Goal: Task Accomplishment & Management: Use online tool/utility

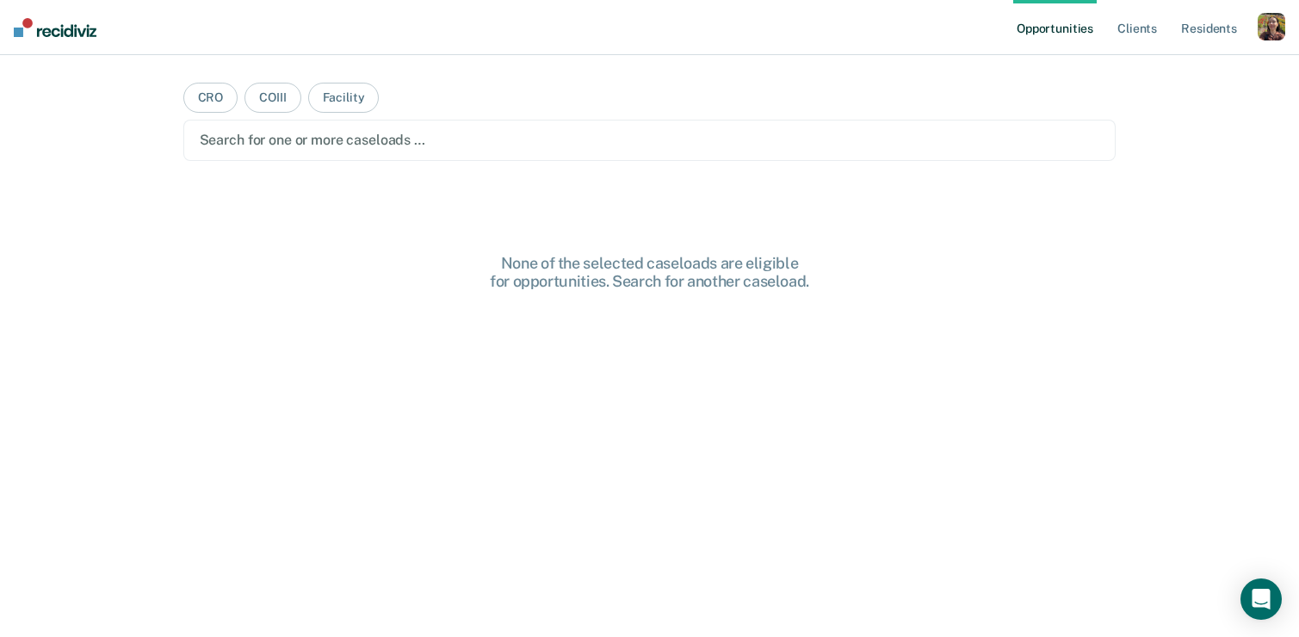
click at [1276, 37] on div "button" at bounding box center [1272, 27] width 28 height 28
click at [1211, 70] on link "Profile" at bounding box center [1202, 70] width 139 height 15
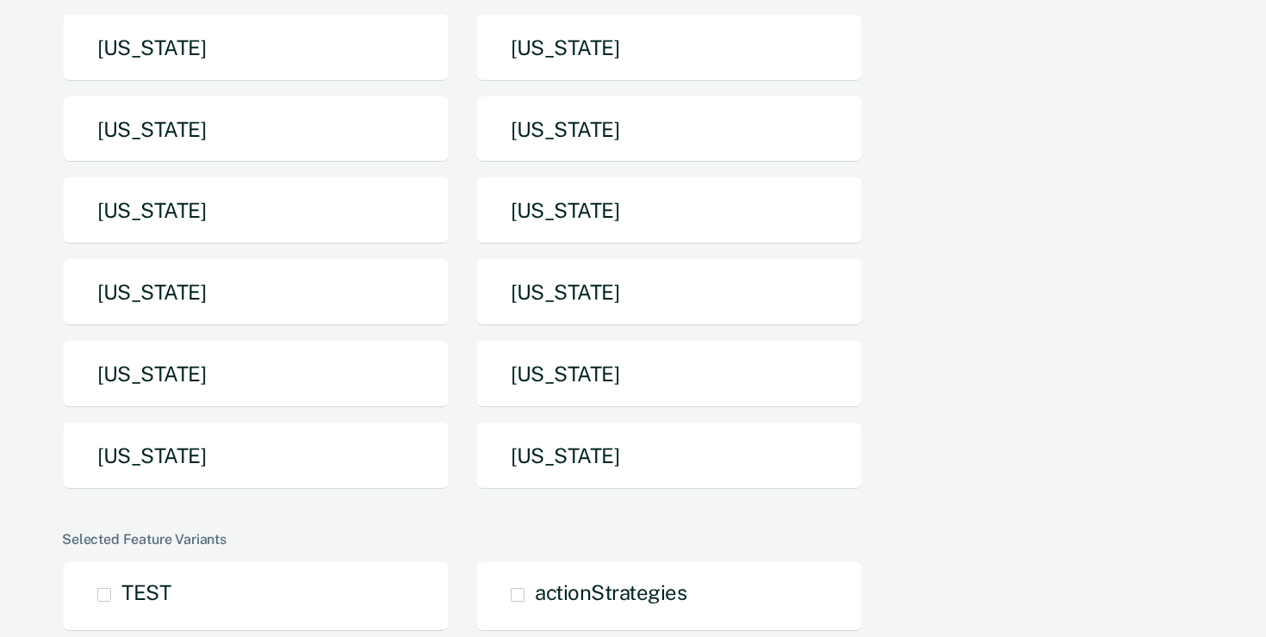
scroll to position [259, 0]
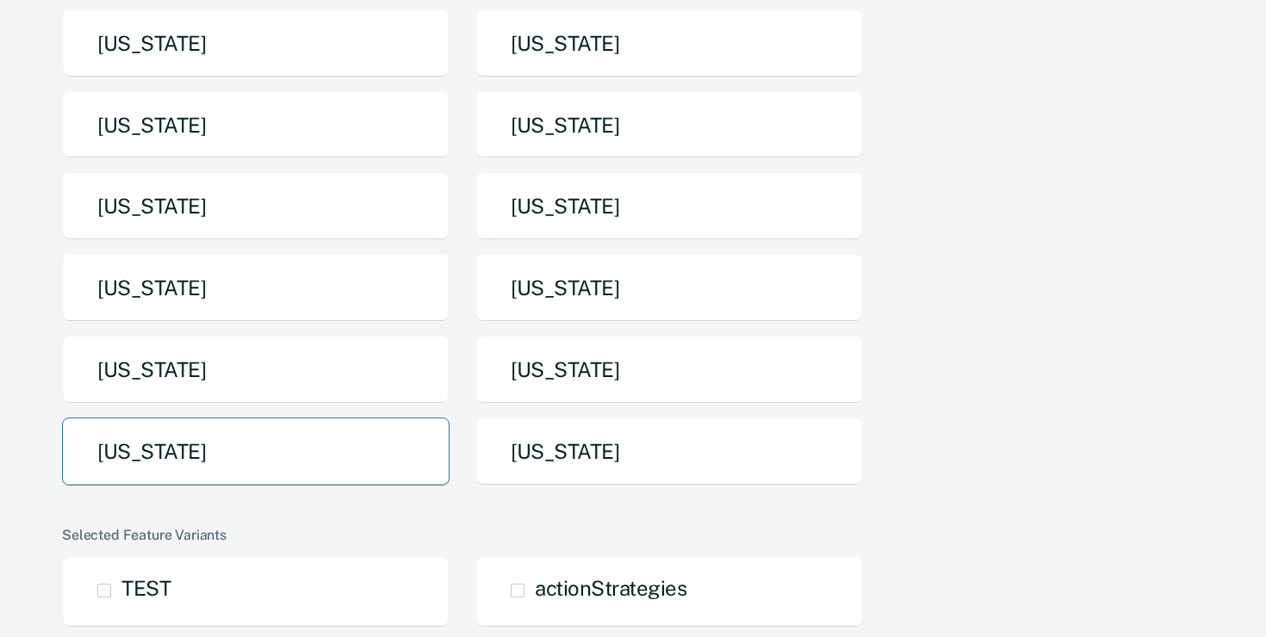
click at [307, 452] on button "[US_STATE]" at bounding box center [255, 452] width 387 height 68
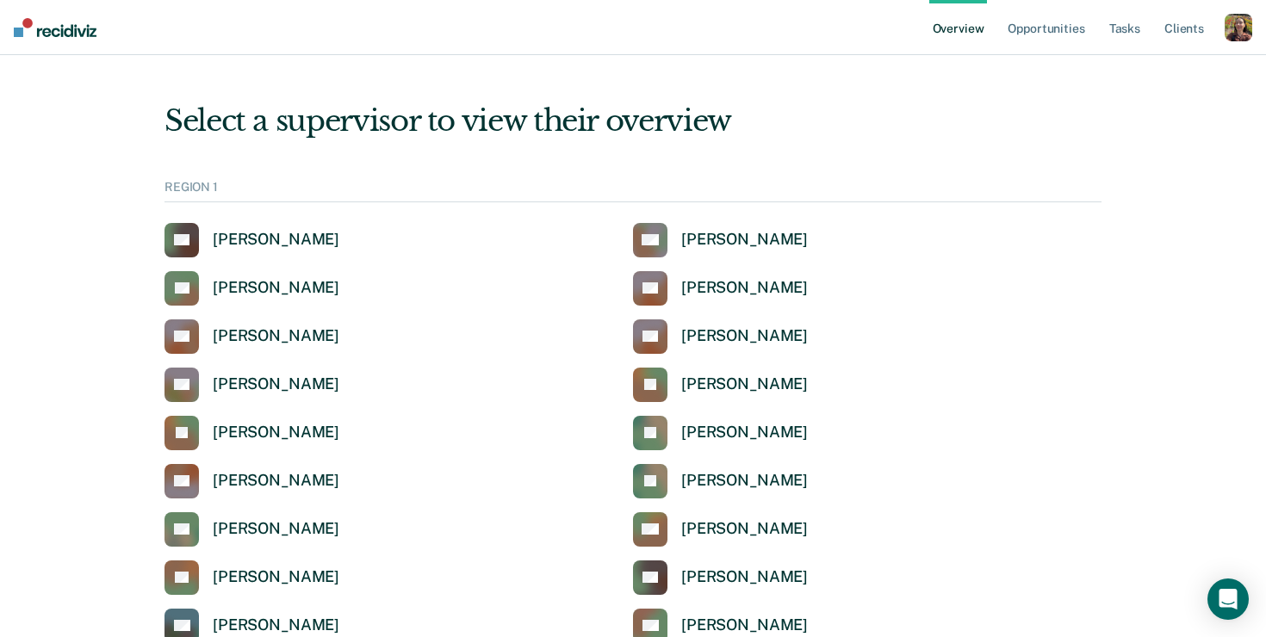
click at [1234, 39] on div "button" at bounding box center [1238, 28] width 28 height 28
click at [1148, 70] on link "Profile" at bounding box center [1168, 69] width 139 height 15
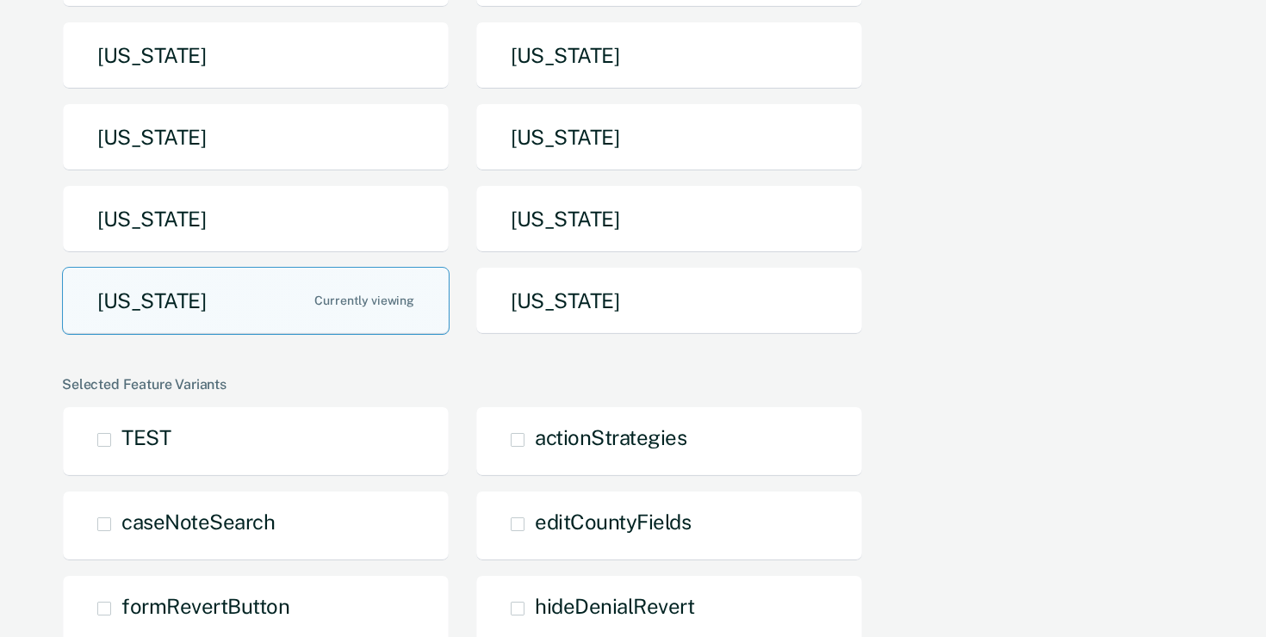
scroll to position [373, 0]
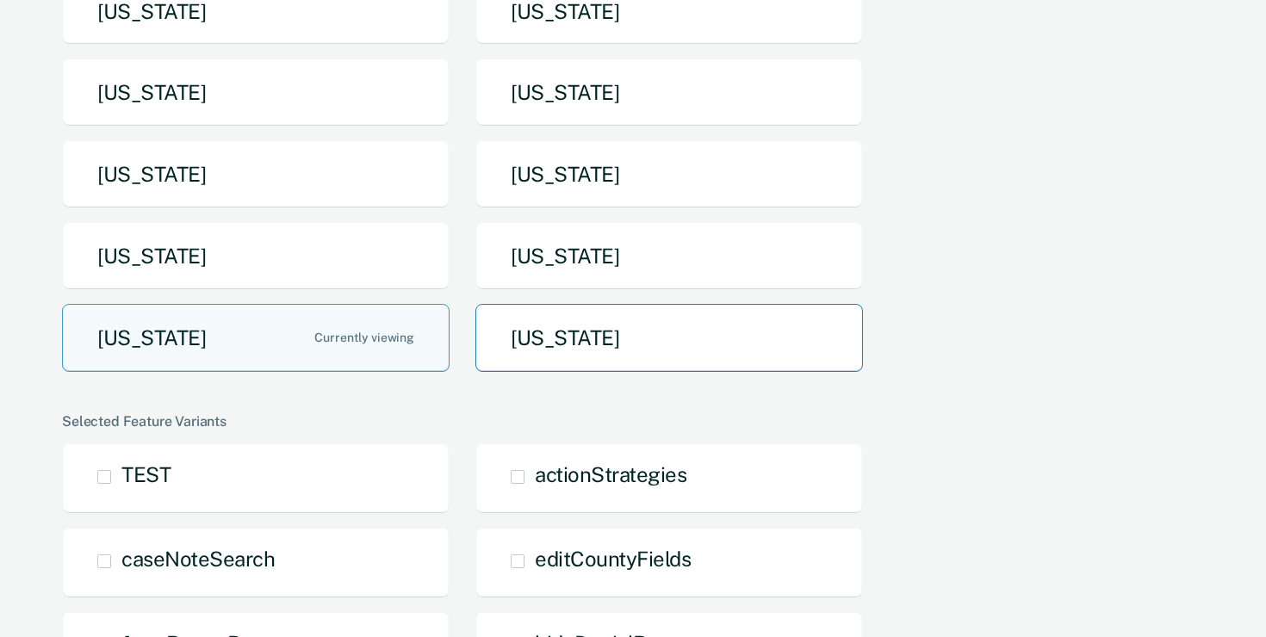
click at [685, 350] on button "[US_STATE]" at bounding box center [668, 338] width 387 height 68
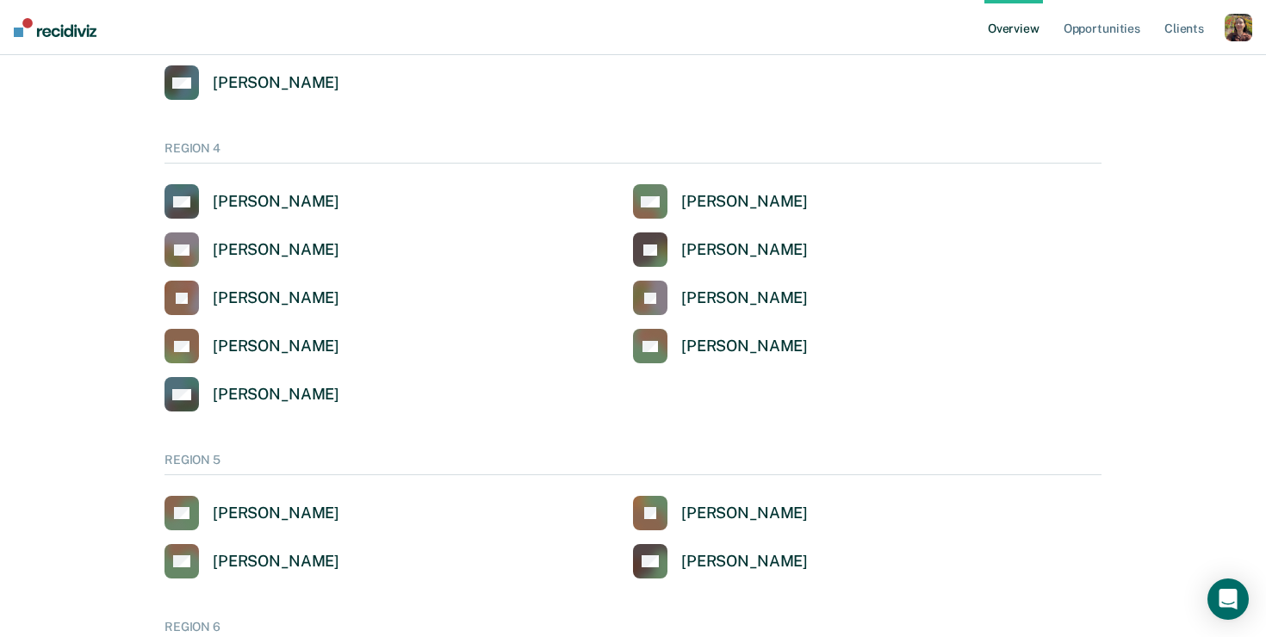
scroll to position [1243, 0]
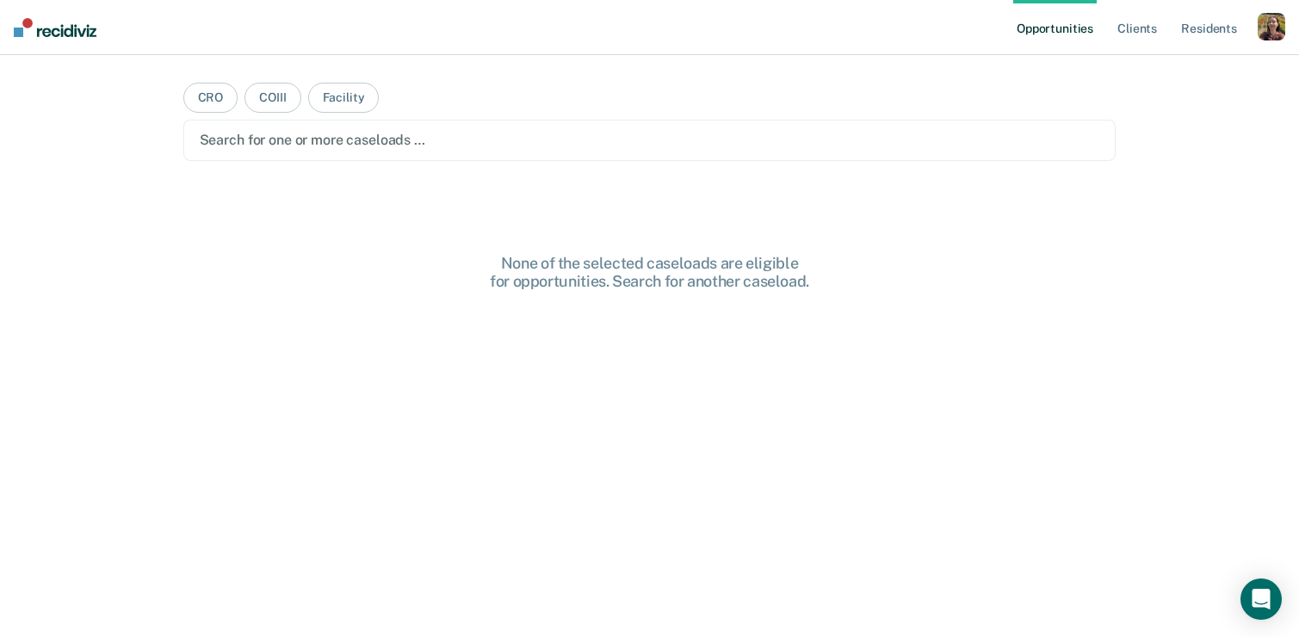
click at [1277, 28] on div "button" at bounding box center [1272, 27] width 28 height 28
click at [1135, 71] on link "Profile" at bounding box center [1202, 70] width 139 height 15
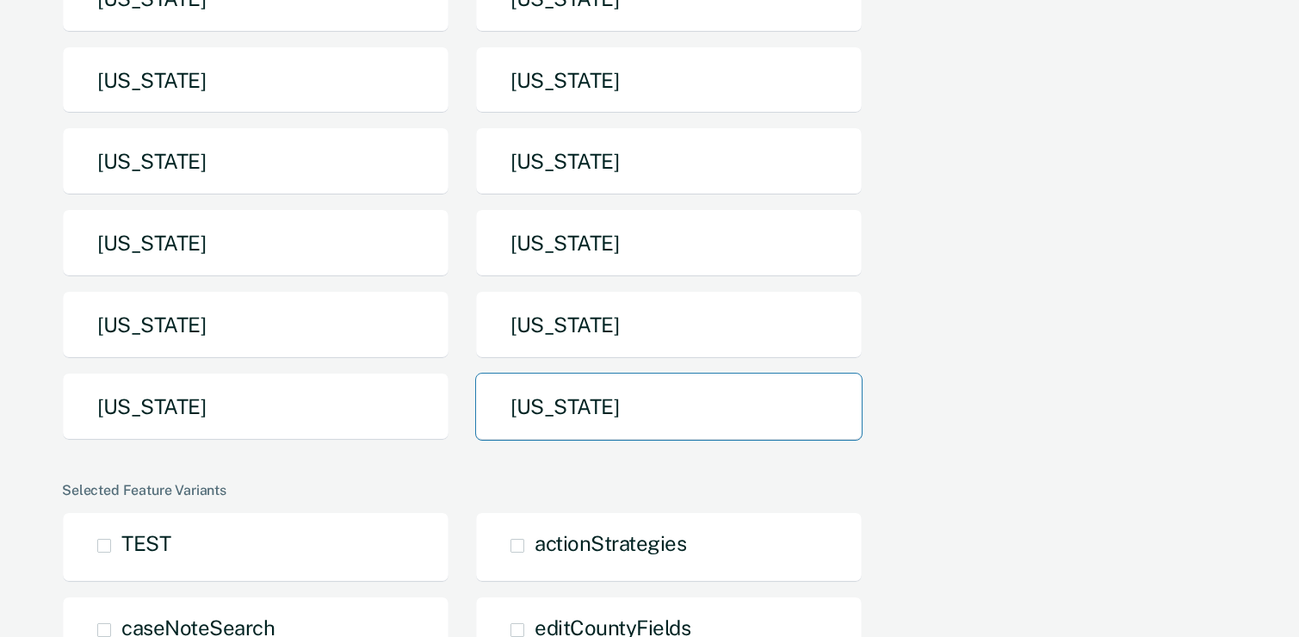
scroll to position [312, 0]
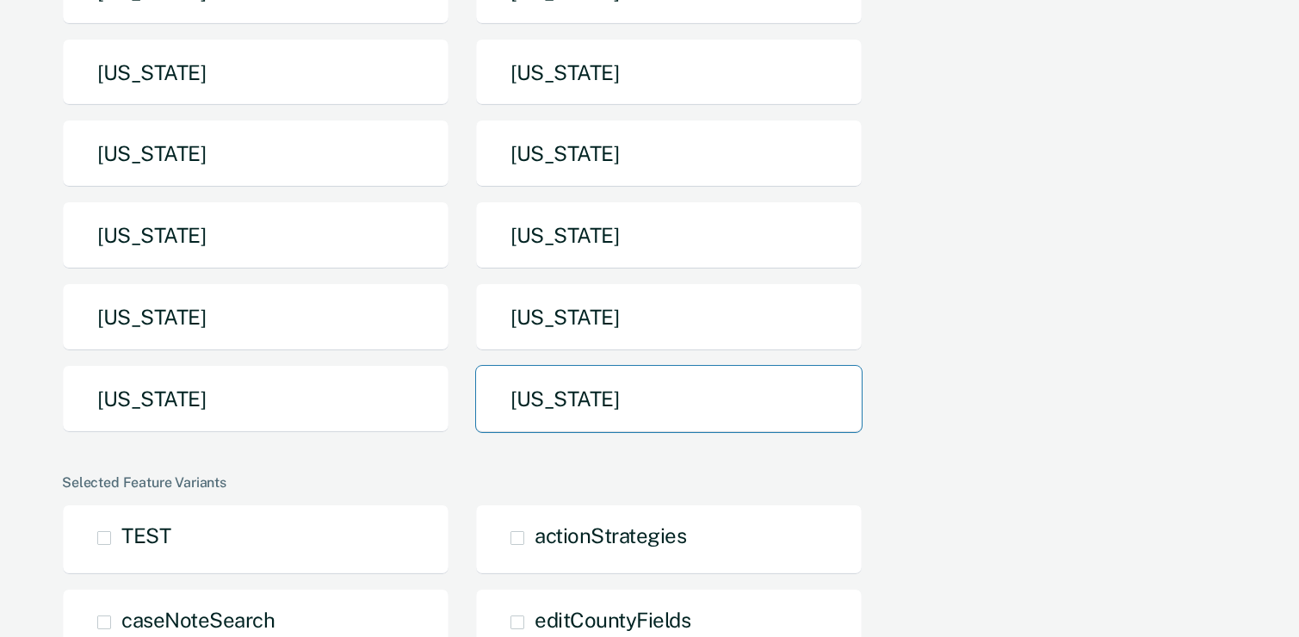
click at [558, 372] on button "[US_STATE]" at bounding box center [668, 399] width 387 height 68
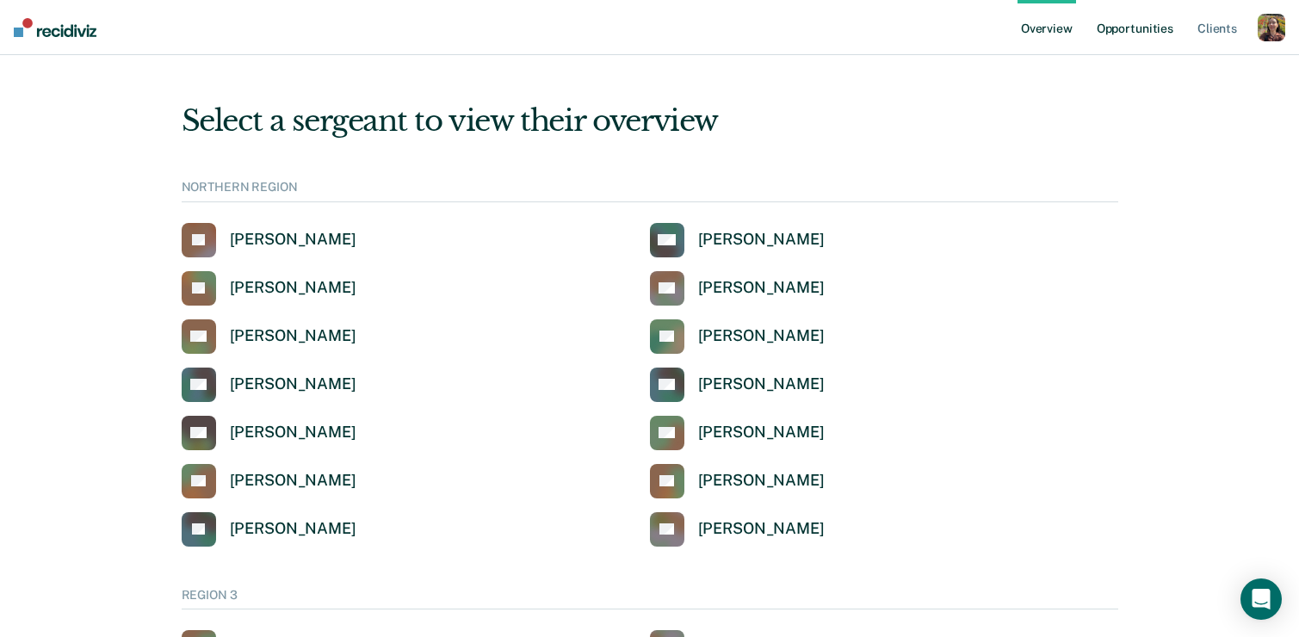
click at [1154, 32] on link "Opportunities" at bounding box center [1135, 27] width 84 height 55
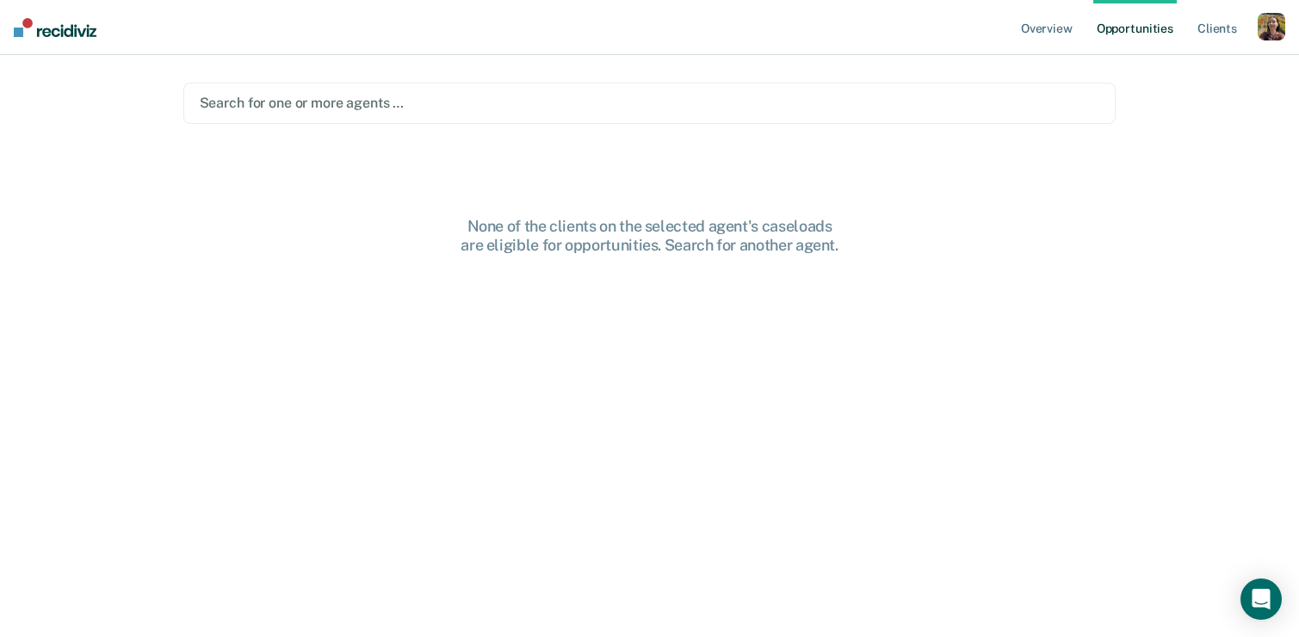
click at [544, 99] on div at bounding box center [650, 103] width 901 height 20
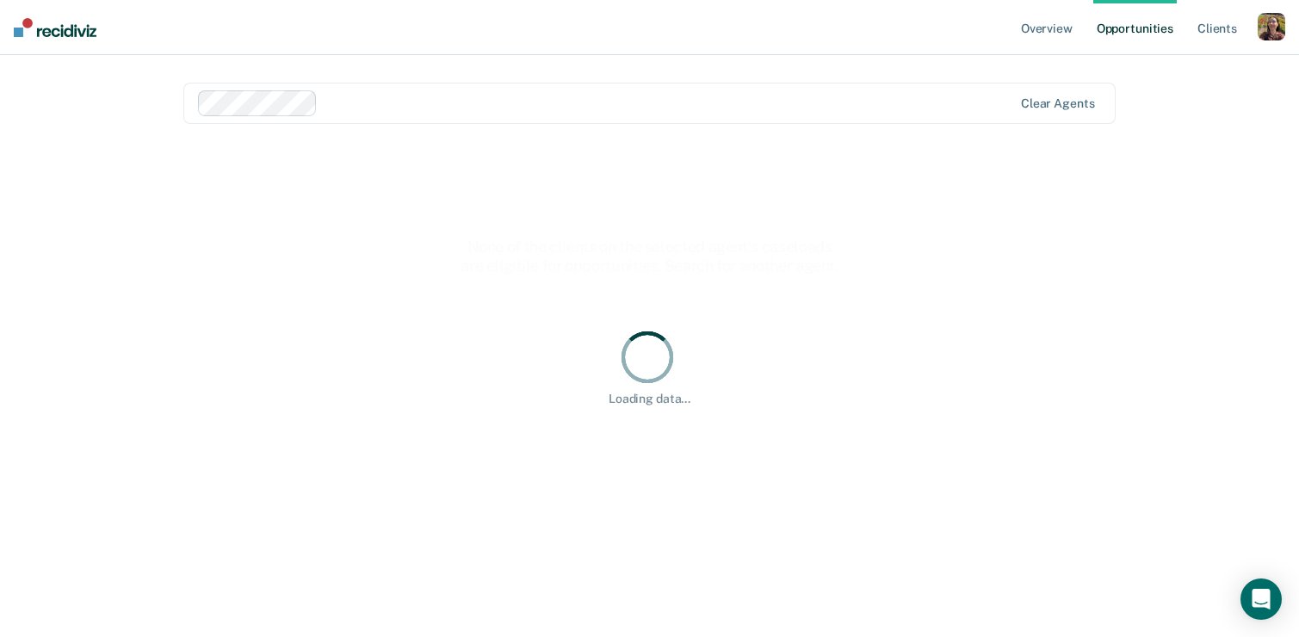
click at [439, 102] on div at bounding box center [669, 103] width 688 height 20
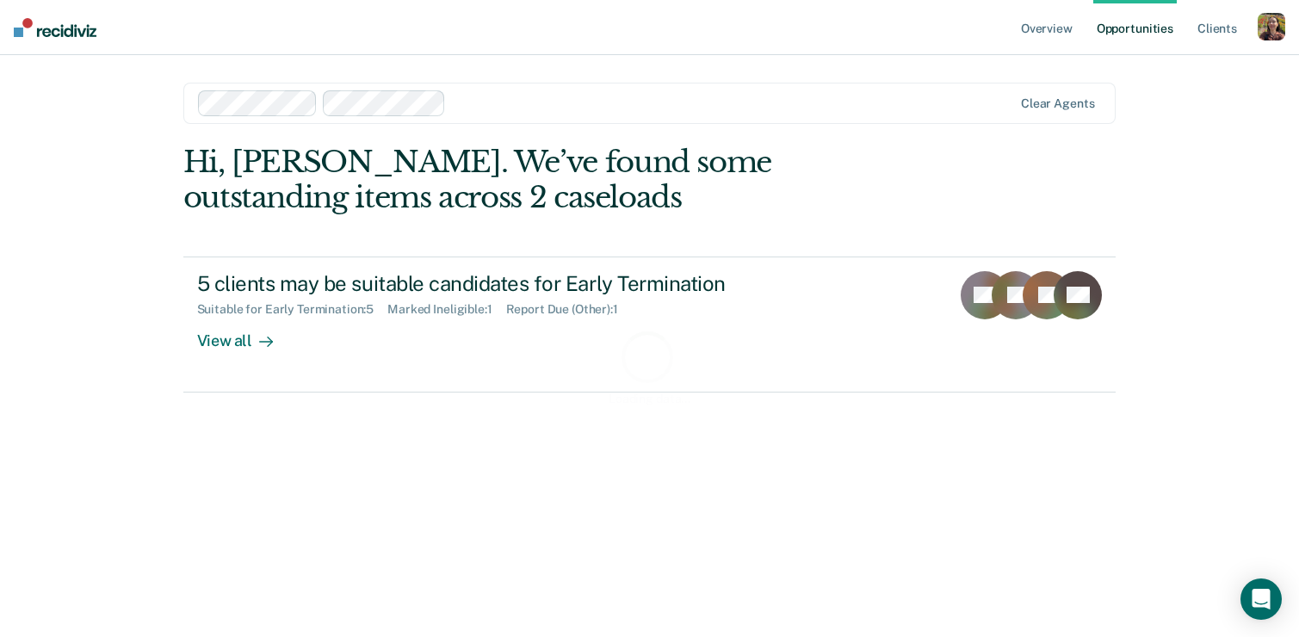
click at [319, 360] on div "Loading data..." at bounding box center [650, 366] width 878 height 79
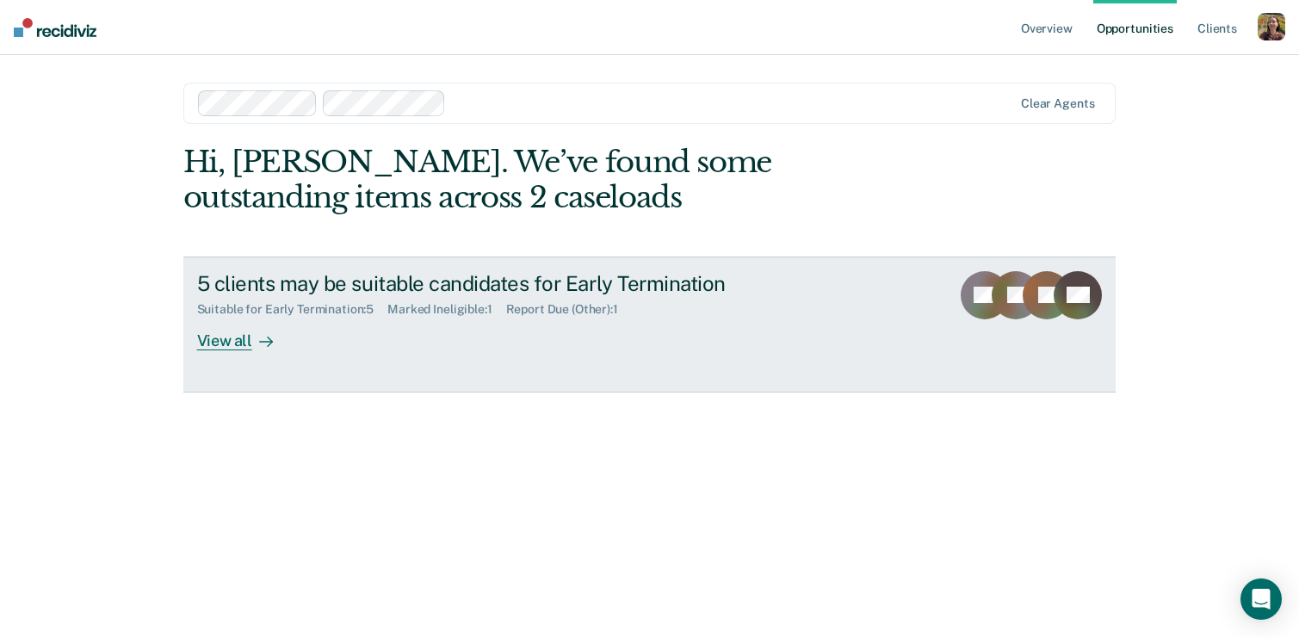
click at [269, 350] on div at bounding box center [262, 341] width 21 height 20
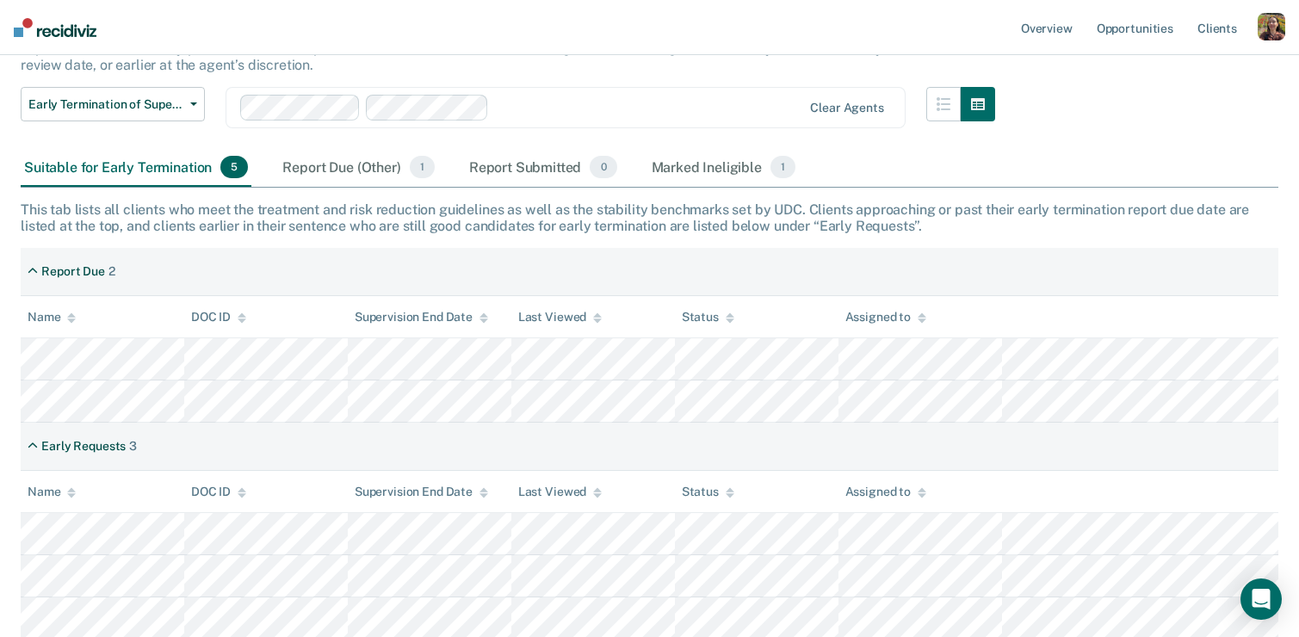
scroll to position [141, 0]
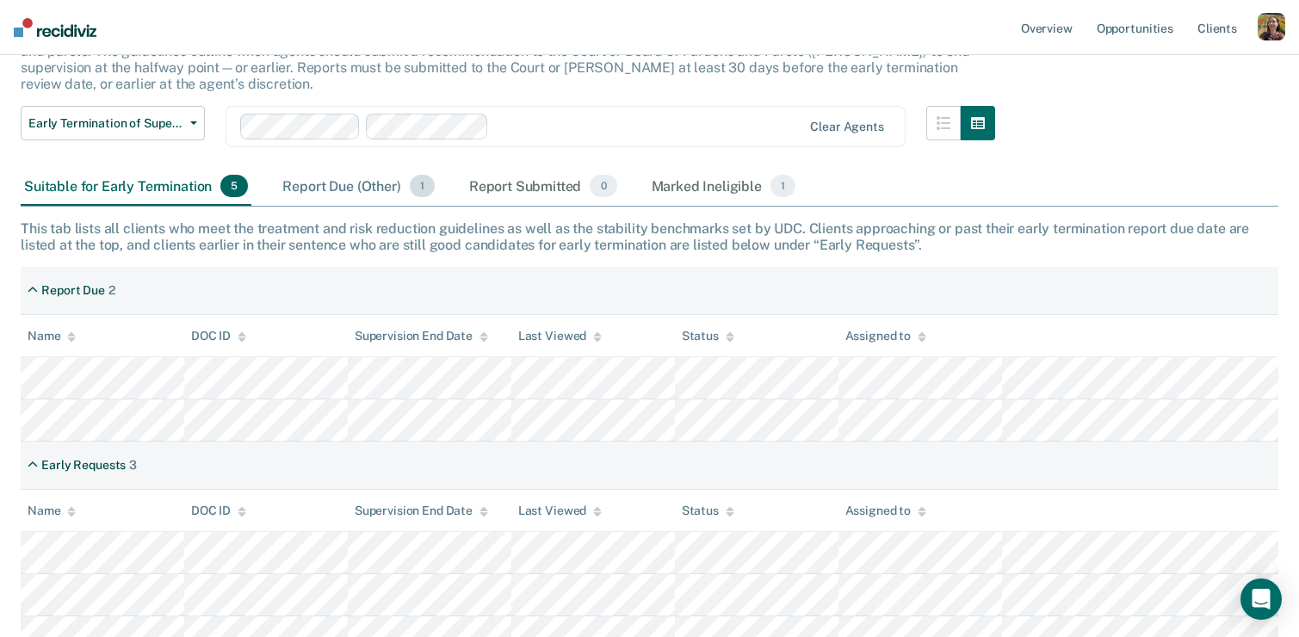
click at [350, 187] on div "Report Due (Other) 1" at bounding box center [358, 187] width 158 height 38
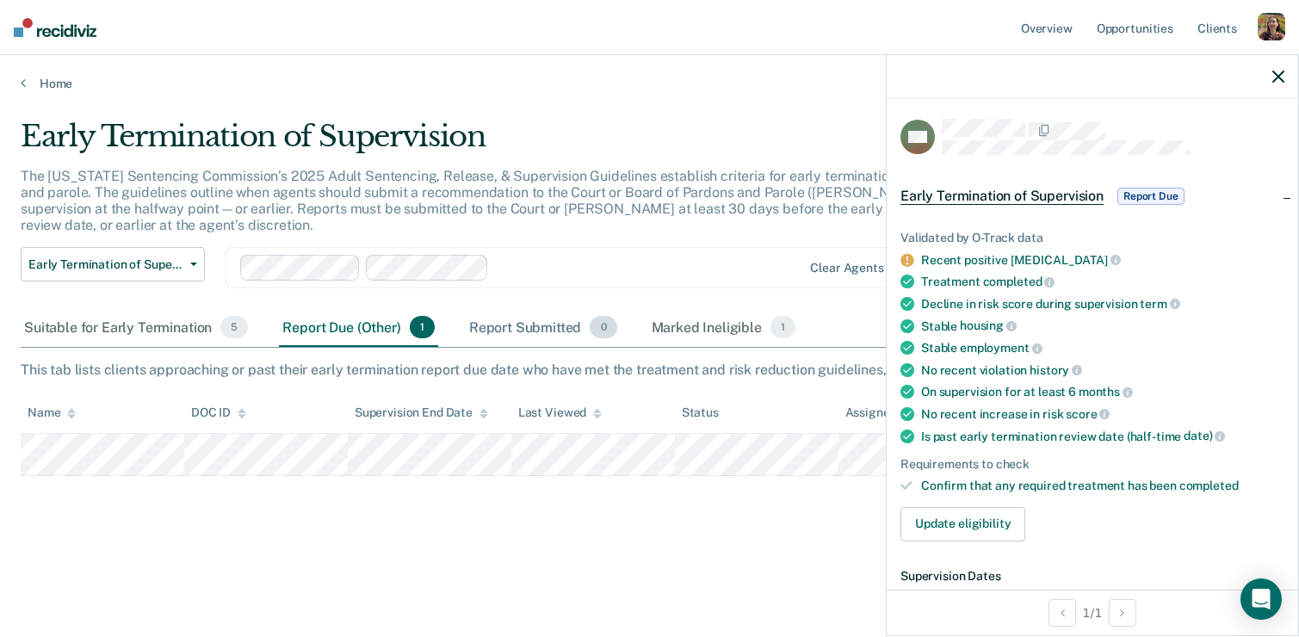
click at [521, 322] on div "Report Submitted 0" at bounding box center [543, 328] width 155 height 38
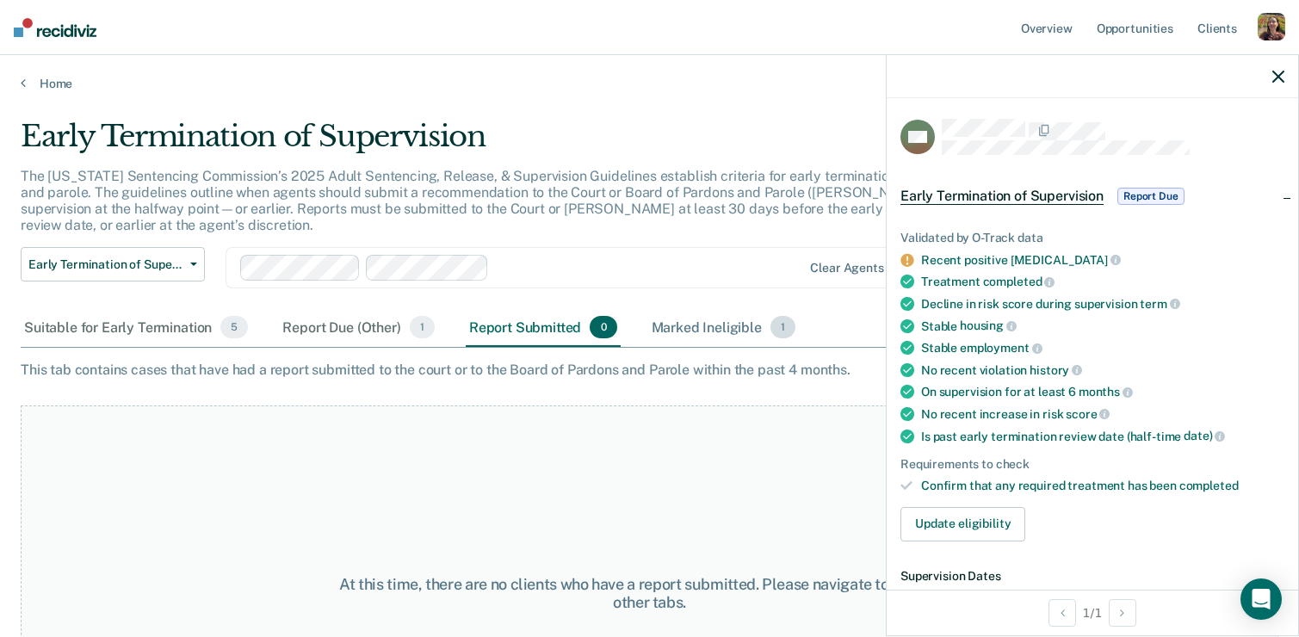
click at [753, 335] on div "Marked Ineligible 1" at bounding box center [724, 328] width 152 height 38
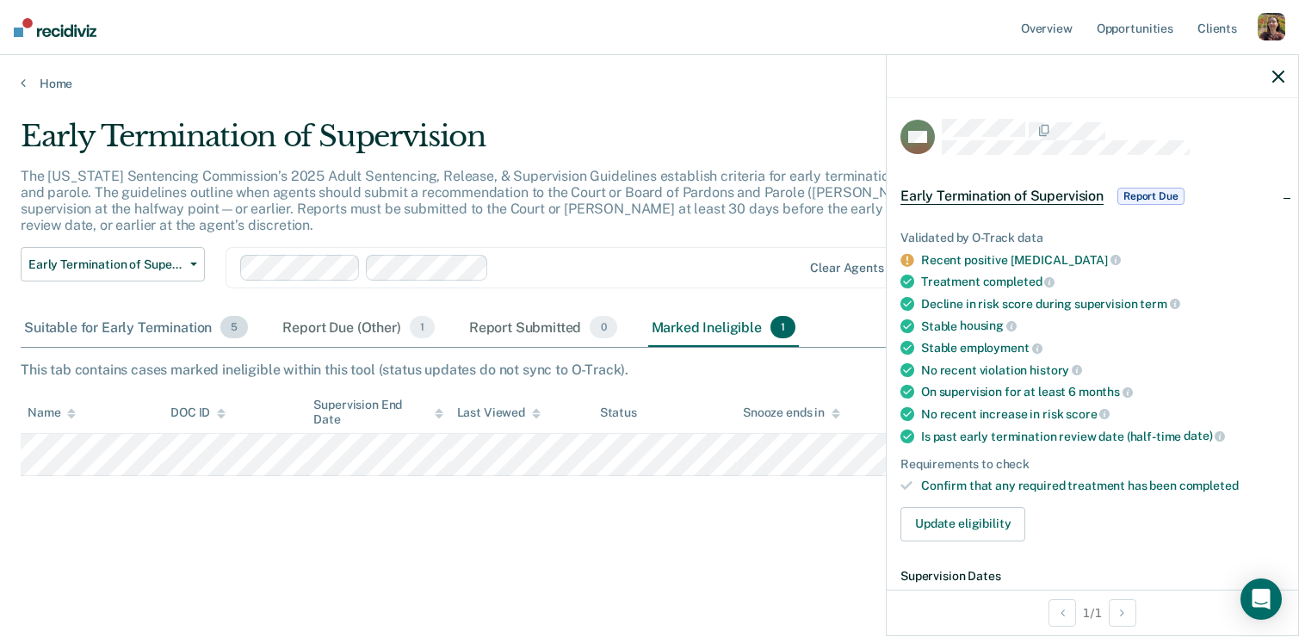
click at [221, 333] on div "Suitable for Early Termination 5" at bounding box center [136, 328] width 231 height 38
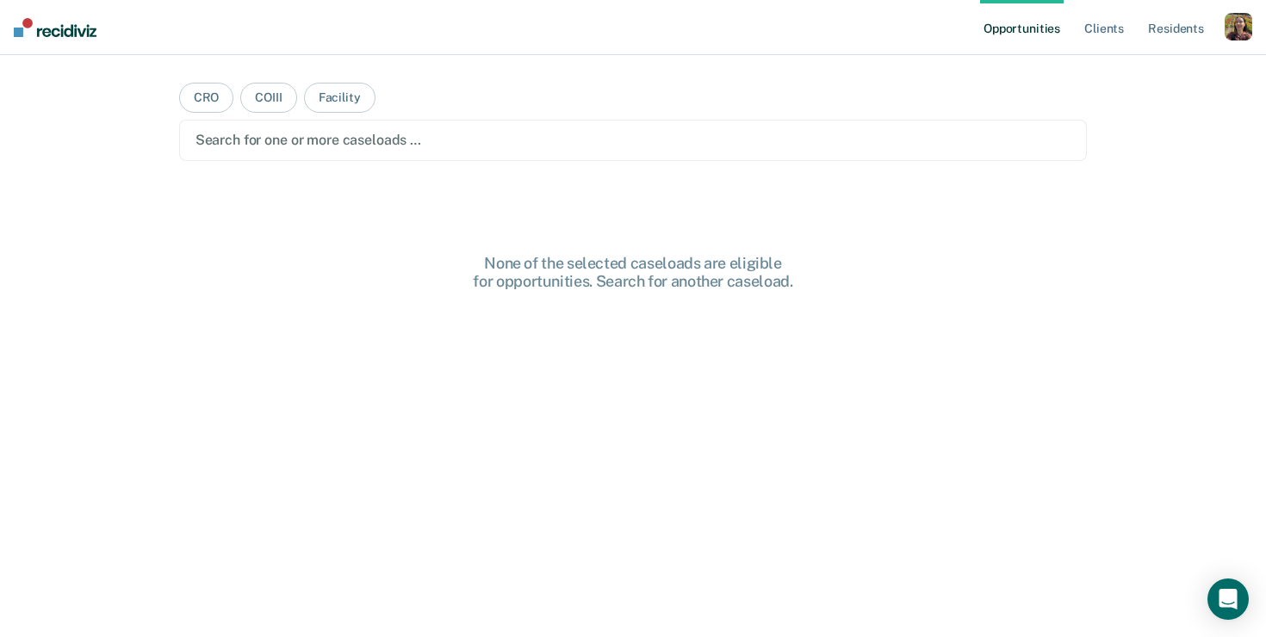
click at [1246, 37] on div "button" at bounding box center [1238, 27] width 28 height 28
click at [1157, 70] on link "Profile" at bounding box center [1168, 70] width 139 height 15
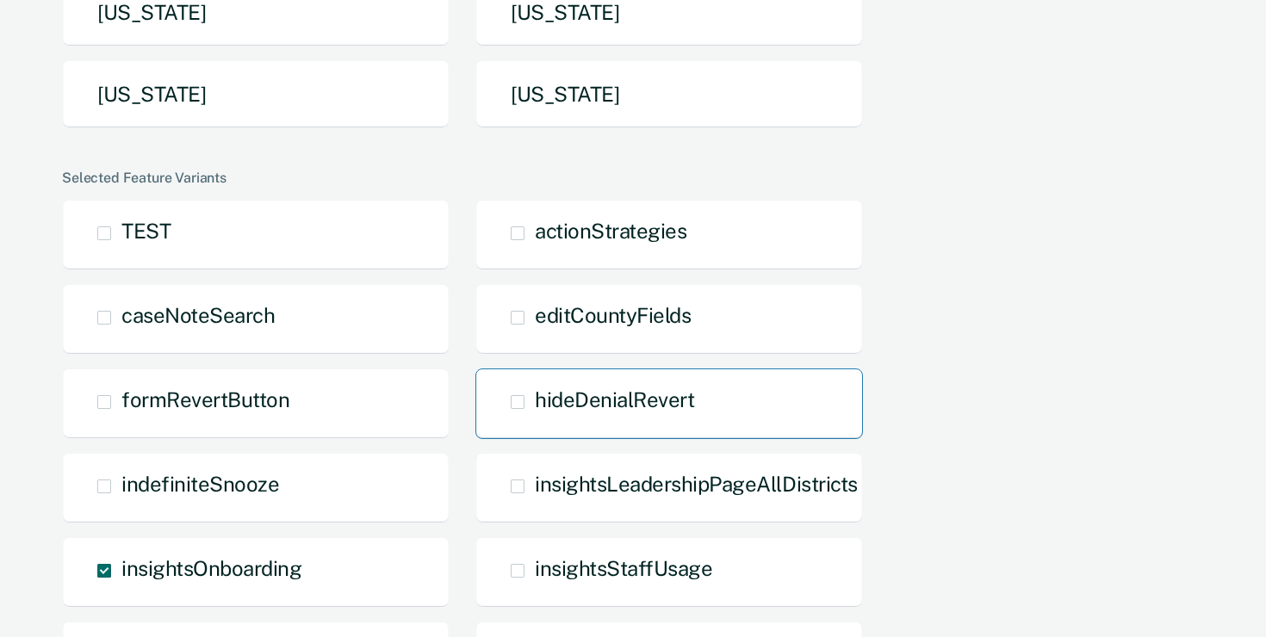
scroll to position [633, 0]
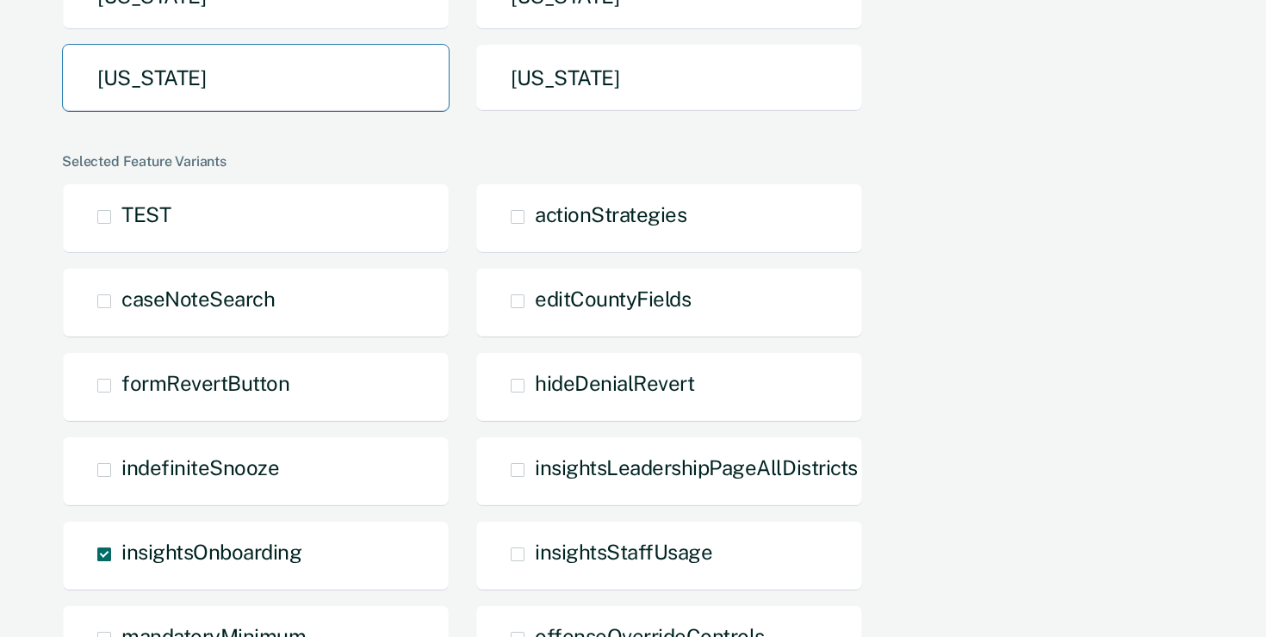
click at [300, 60] on button "[US_STATE]" at bounding box center [255, 78] width 387 height 68
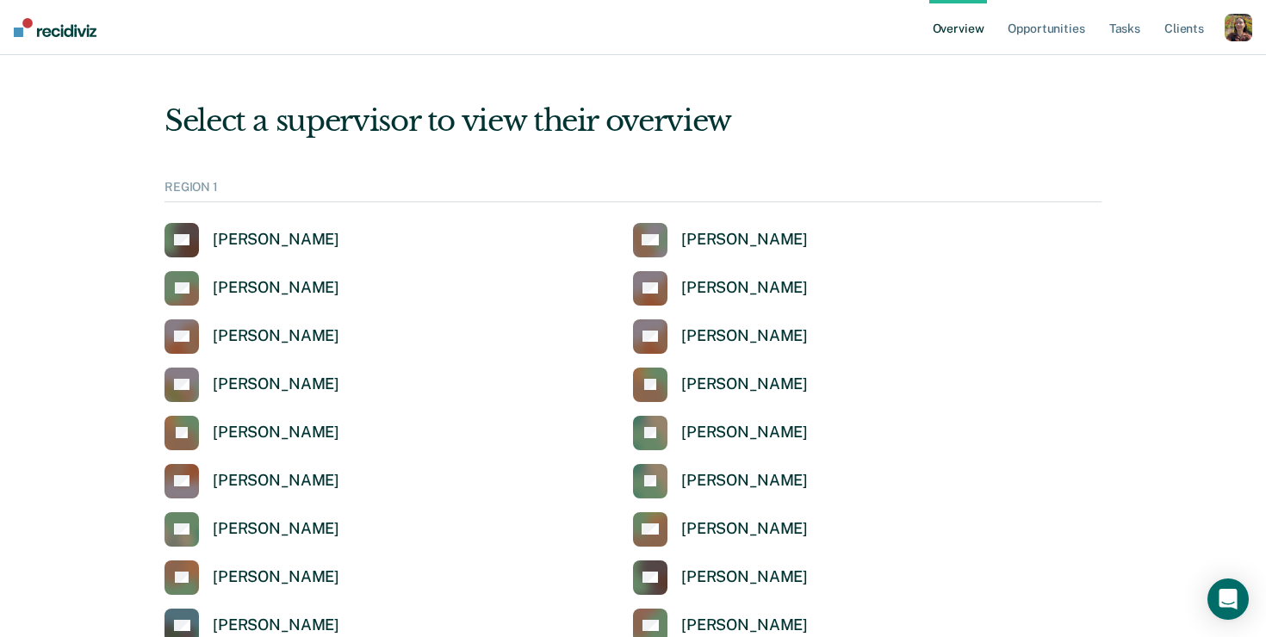
click at [1228, 32] on div "button" at bounding box center [1238, 28] width 28 height 28
click at [1171, 62] on link "Profile" at bounding box center [1168, 69] width 139 height 15
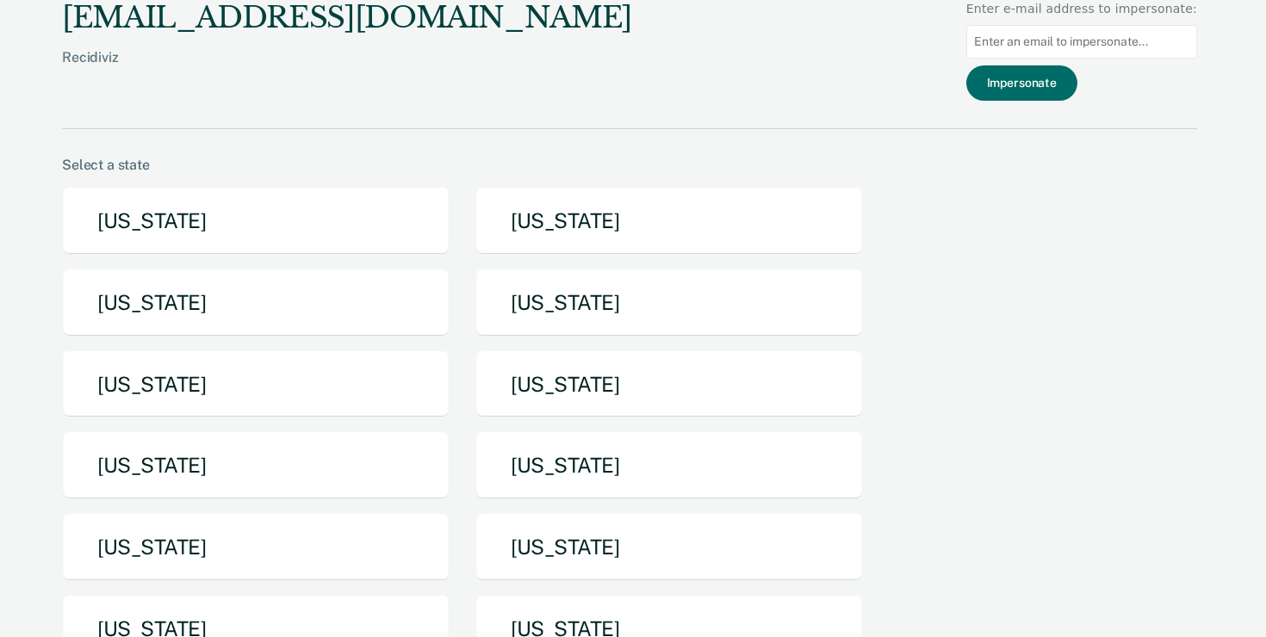
click at [1087, 39] on input at bounding box center [1081, 42] width 231 height 34
paste input "[PERSON_NAME][EMAIL_ADDRESS][DOMAIN_NAME][US_STATE]"
type input "[PERSON_NAME][EMAIL_ADDRESS][DOMAIN_NAME][US_STATE]"
click at [1068, 81] on button "Impersonate" at bounding box center [1021, 82] width 111 height 35
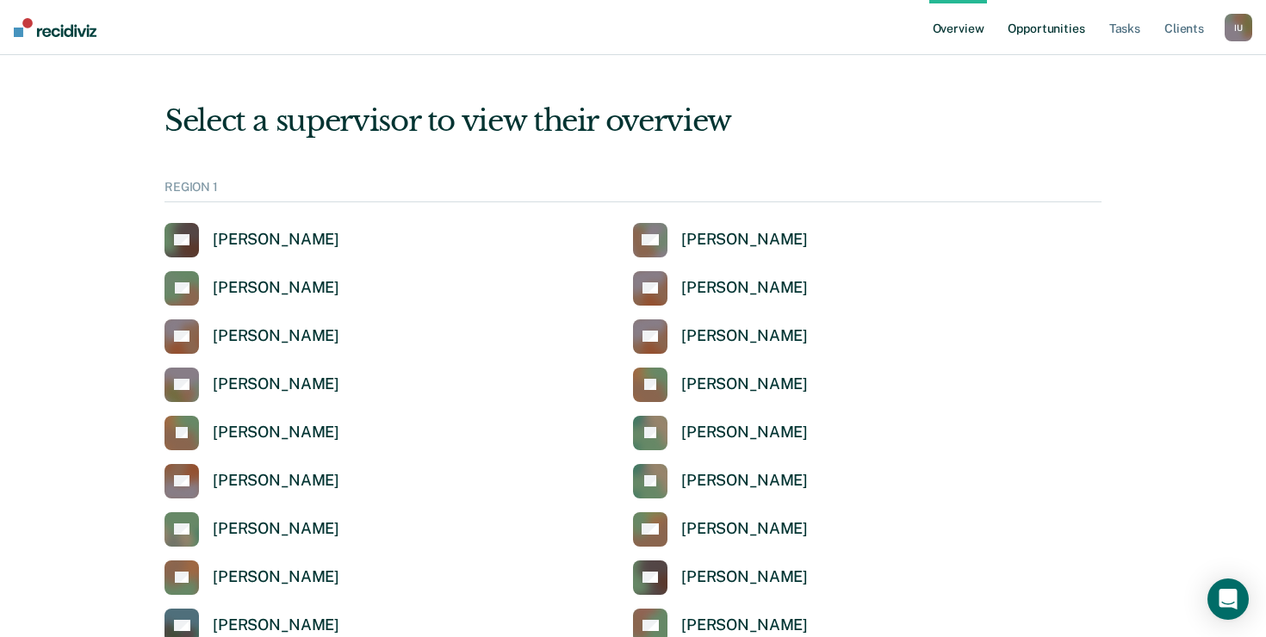
click at [1048, 34] on link "Opportunities" at bounding box center [1046, 27] width 84 height 55
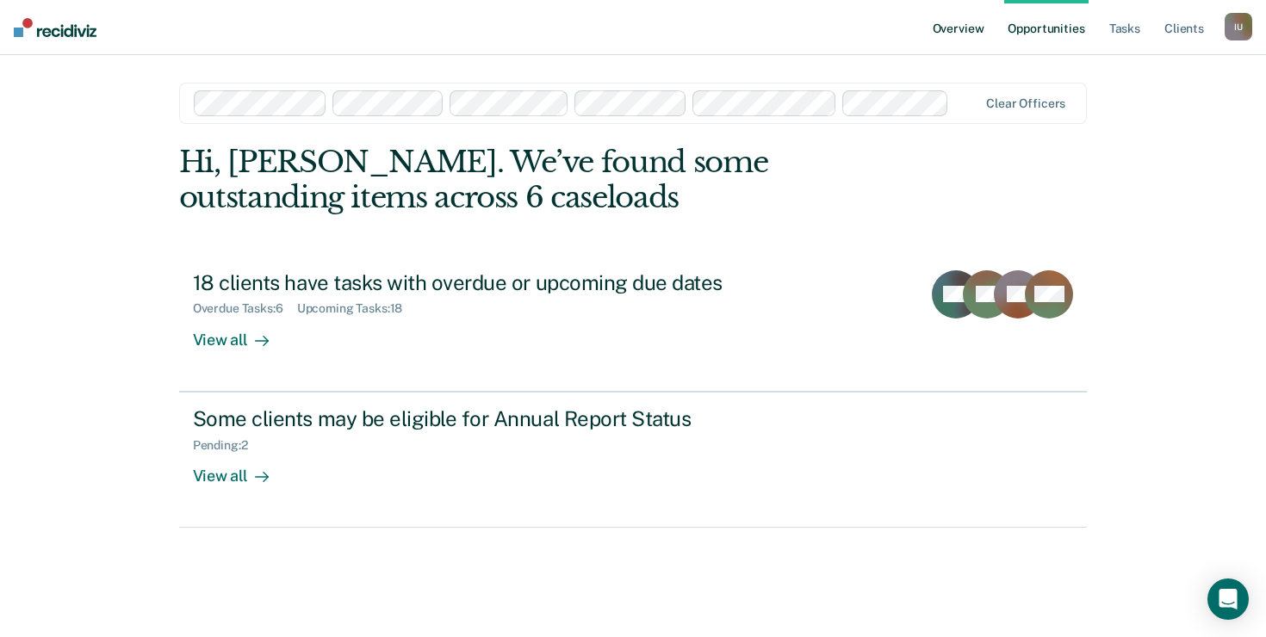
click at [967, 31] on link "Overview" at bounding box center [958, 27] width 59 height 55
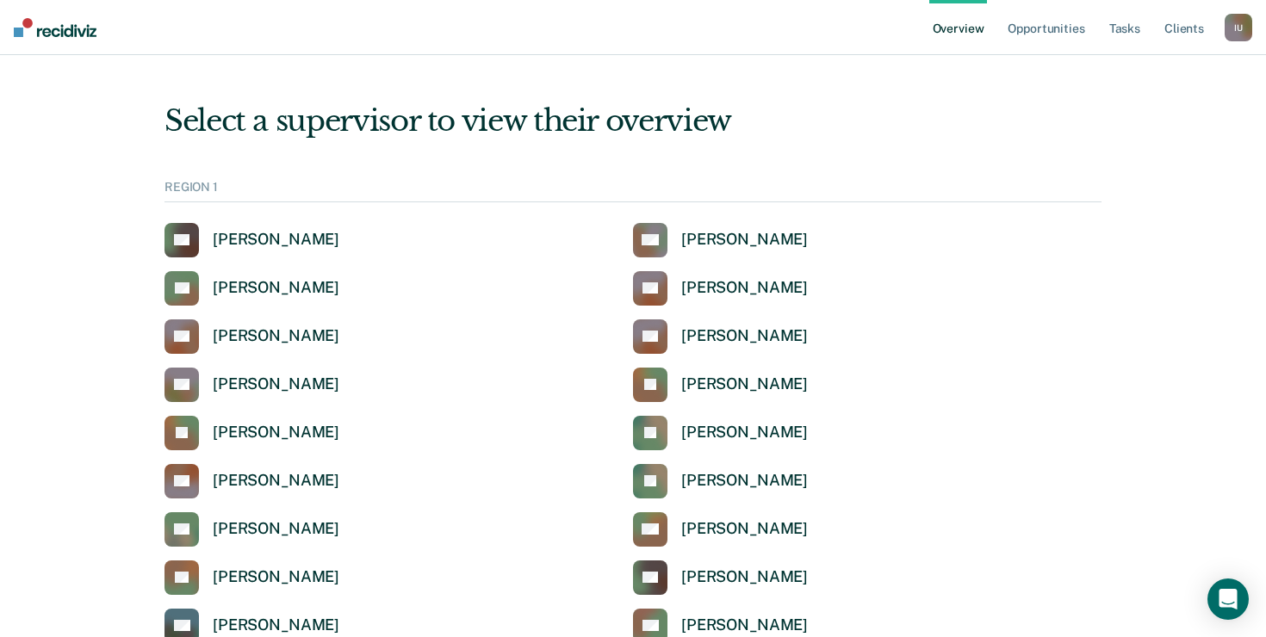
scroll to position [789, 0]
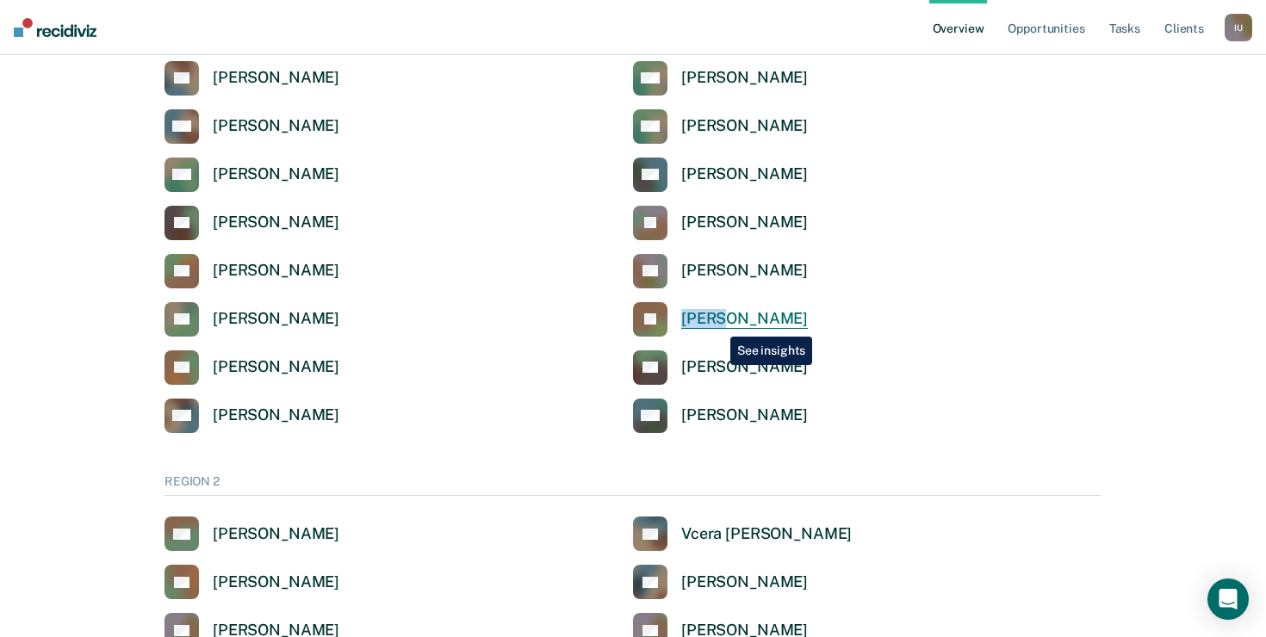
click at [717, 324] on div "[PERSON_NAME]" at bounding box center [744, 319] width 127 height 20
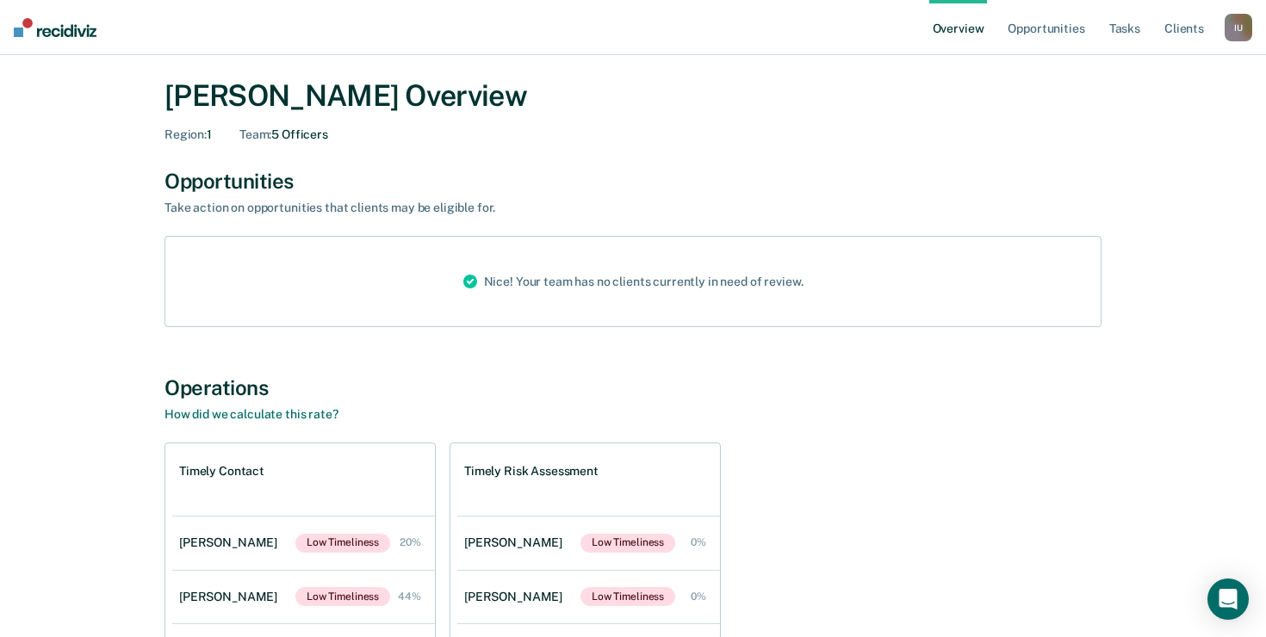
scroll to position [48, 0]
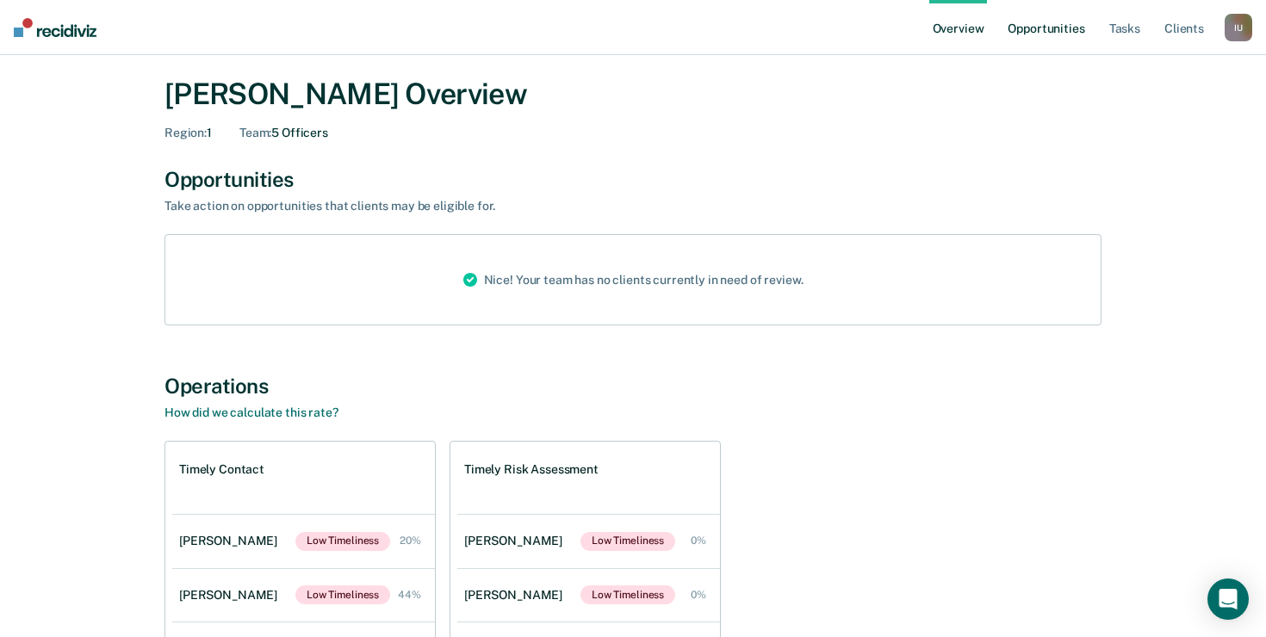
click at [1046, 22] on link "Opportunities" at bounding box center [1046, 27] width 84 height 55
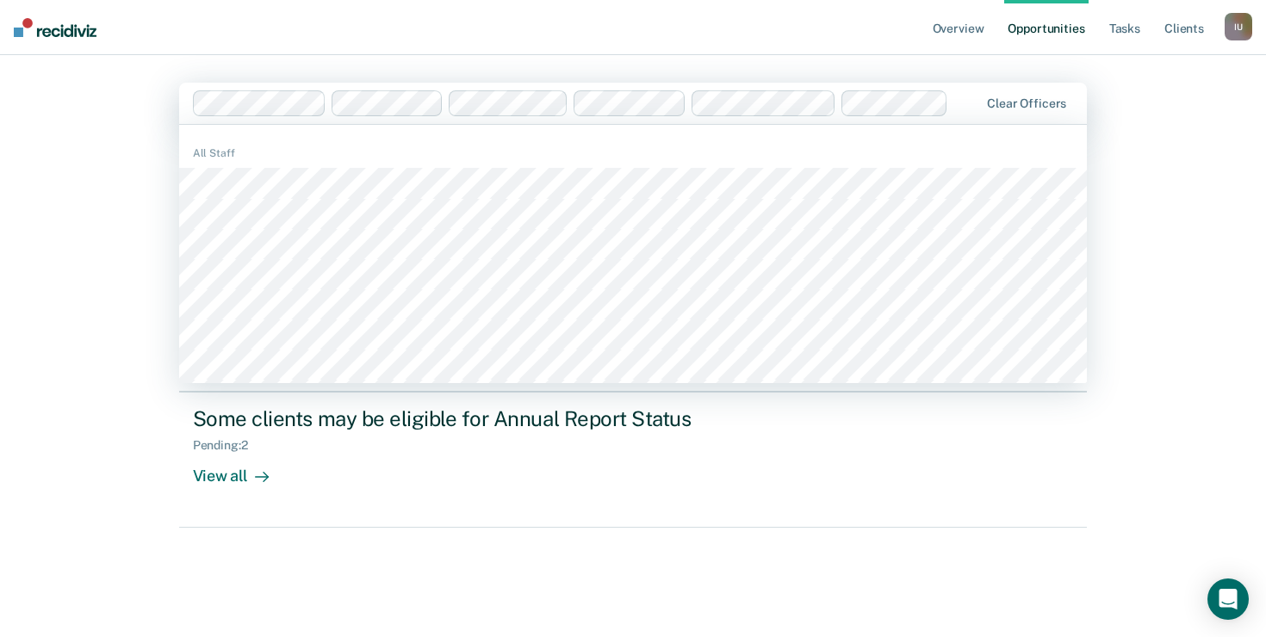
click at [1264, 201] on div "Overview Opportunities Tasks Client s Impersonated User I U Profile How it work…" at bounding box center [633, 318] width 1266 height 637
click at [1213, 194] on div "Overview Opportunities Tasks Client s Impersonated User I U Profile How it work…" at bounding box center [633, 318] width 1266 height 637
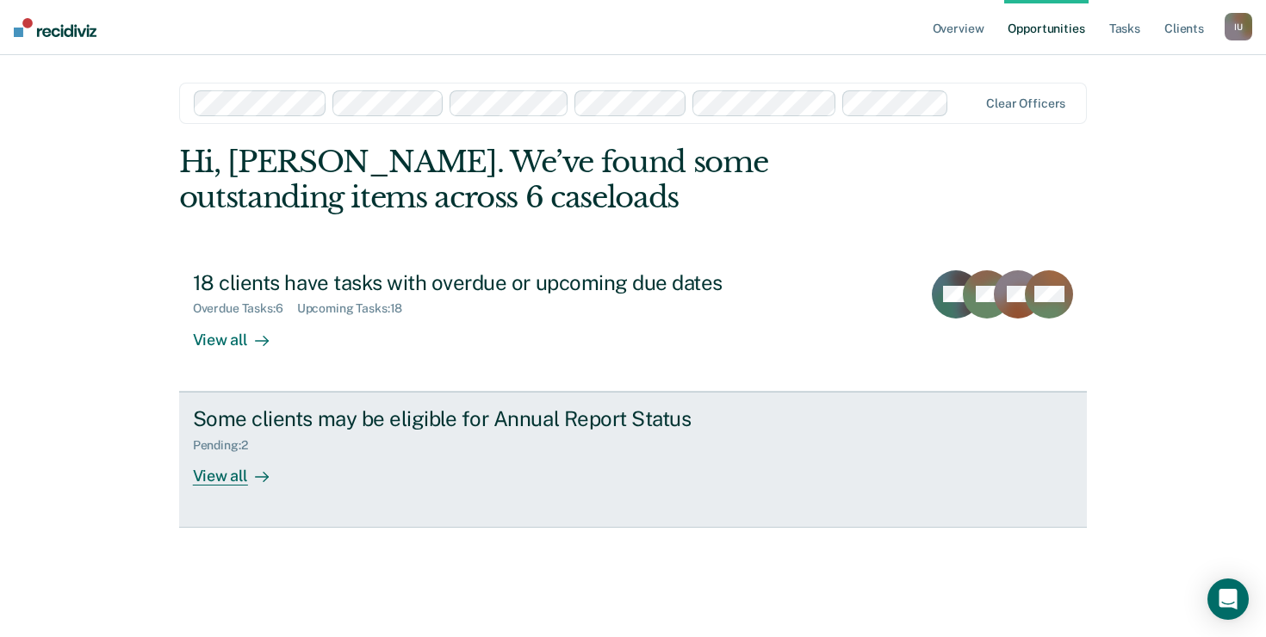
click at [227, 485] on div "View all" at bounding box center [241, 469] width 96 height 34
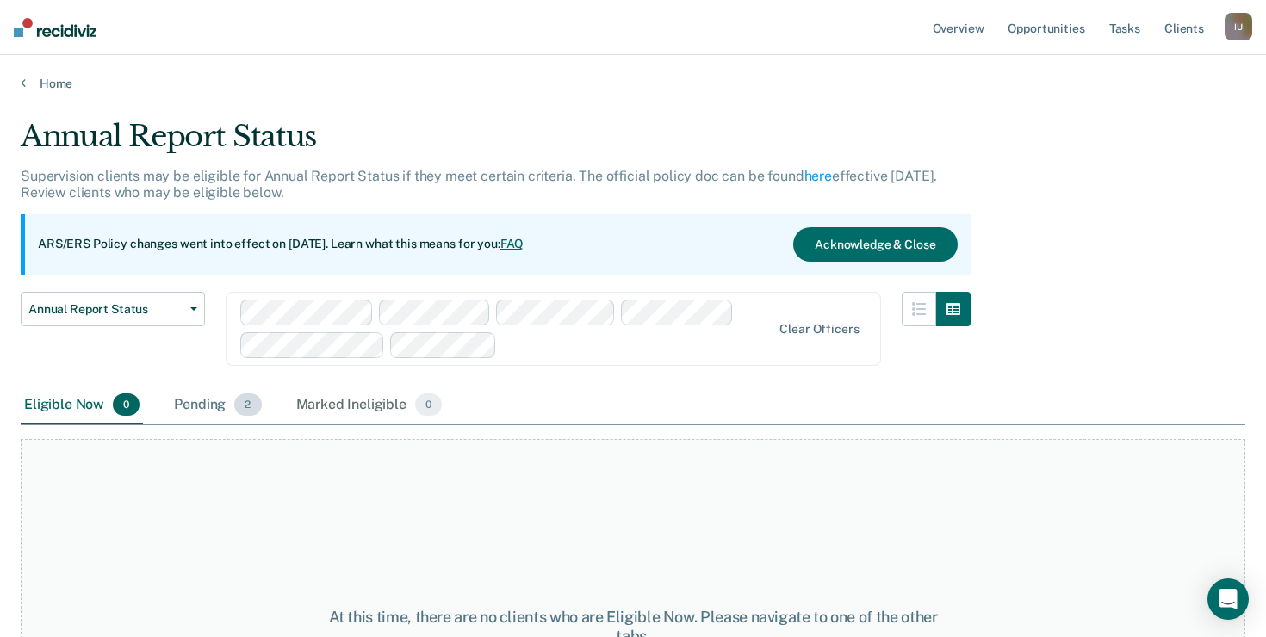
click at [219, 403] on div "Pending 2" at bounding box center [217, 406] width 94 height 38
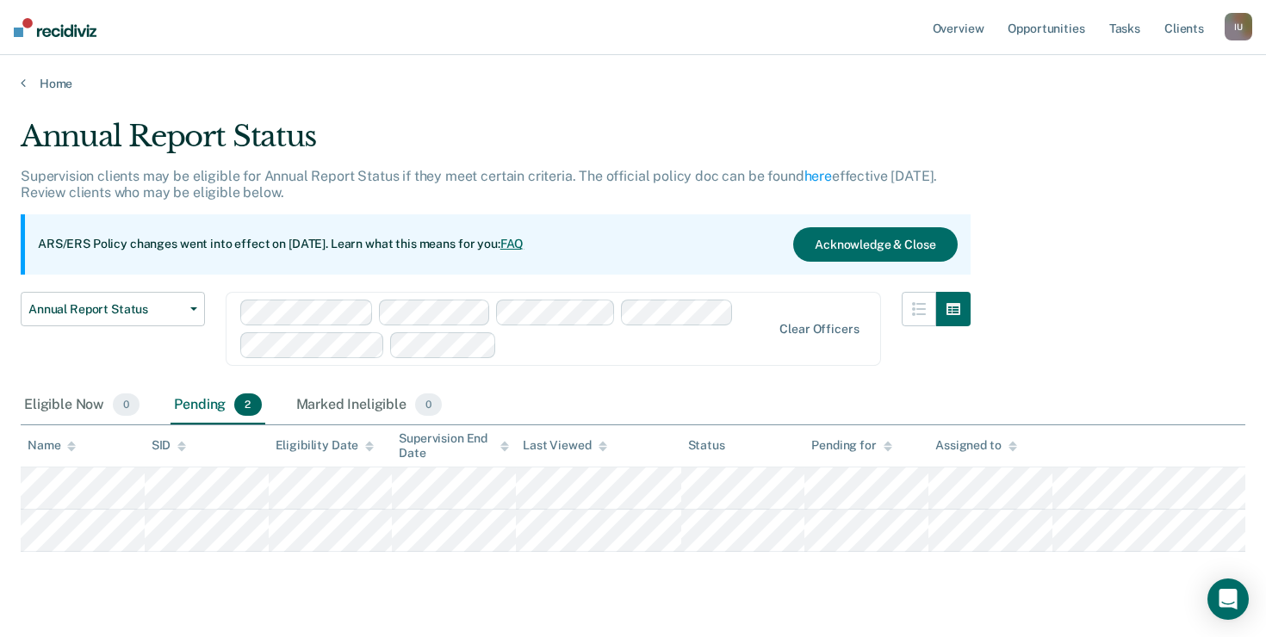
scroll to position [37, 0]
